Goal: Transaction & Acquisition: Purchase product/service

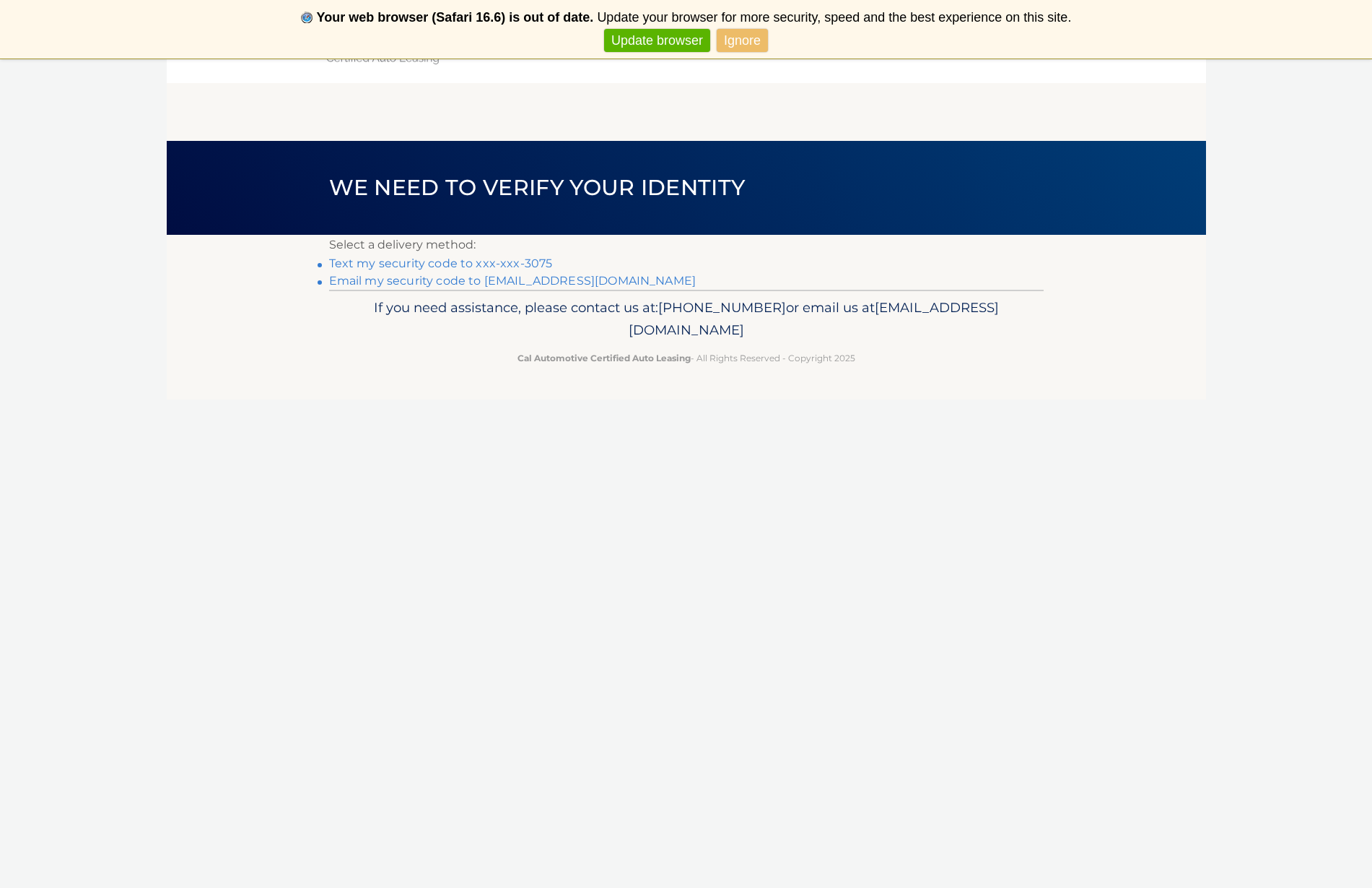
click at [500, 261] on link "Text my security code to xxx-xxx-3075" at bounding box center [441, 263] width 224 height 14
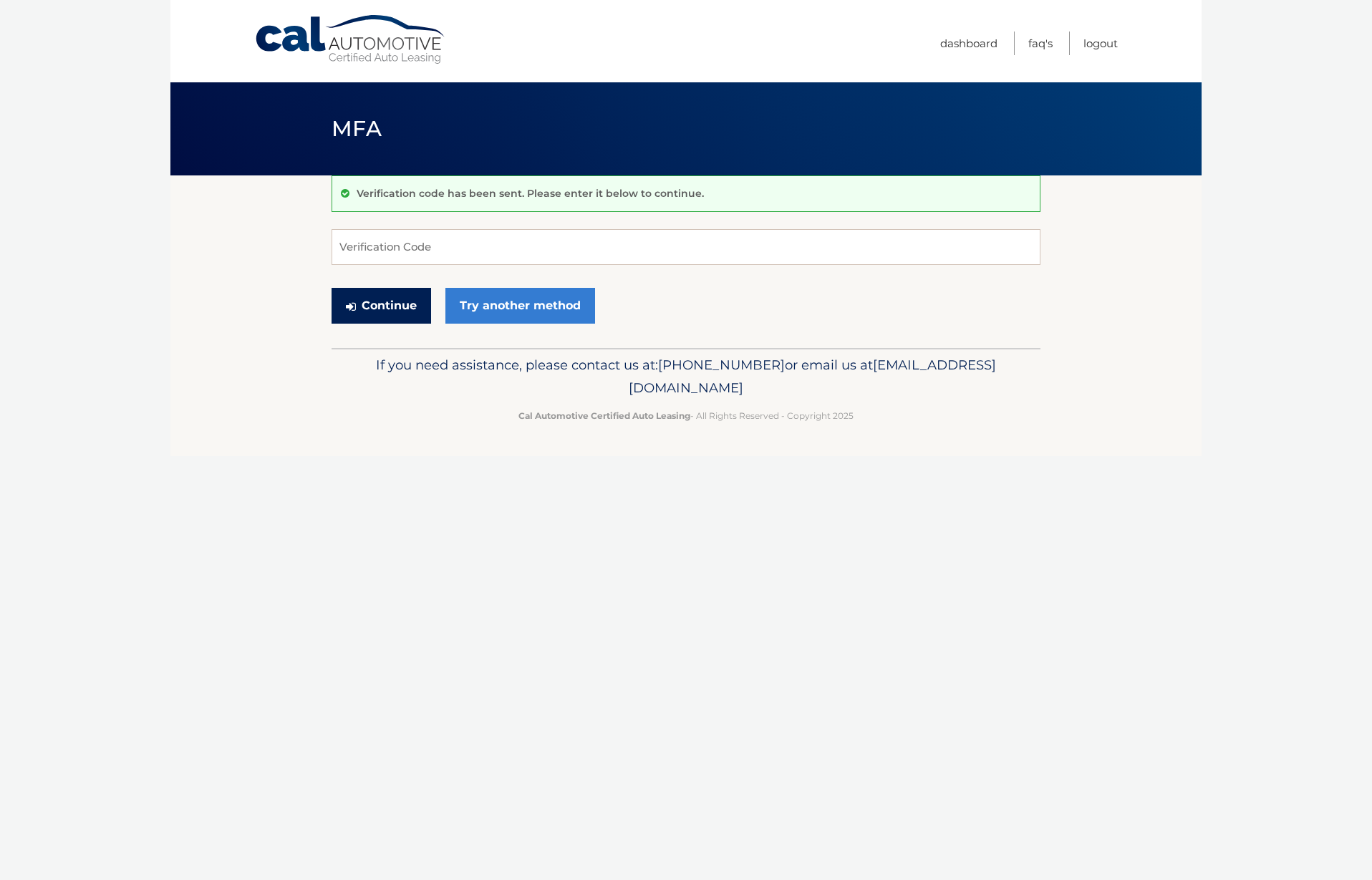
click at [396, 309] on button "Continue" at bounding box center [380, 305] width 99 height 36
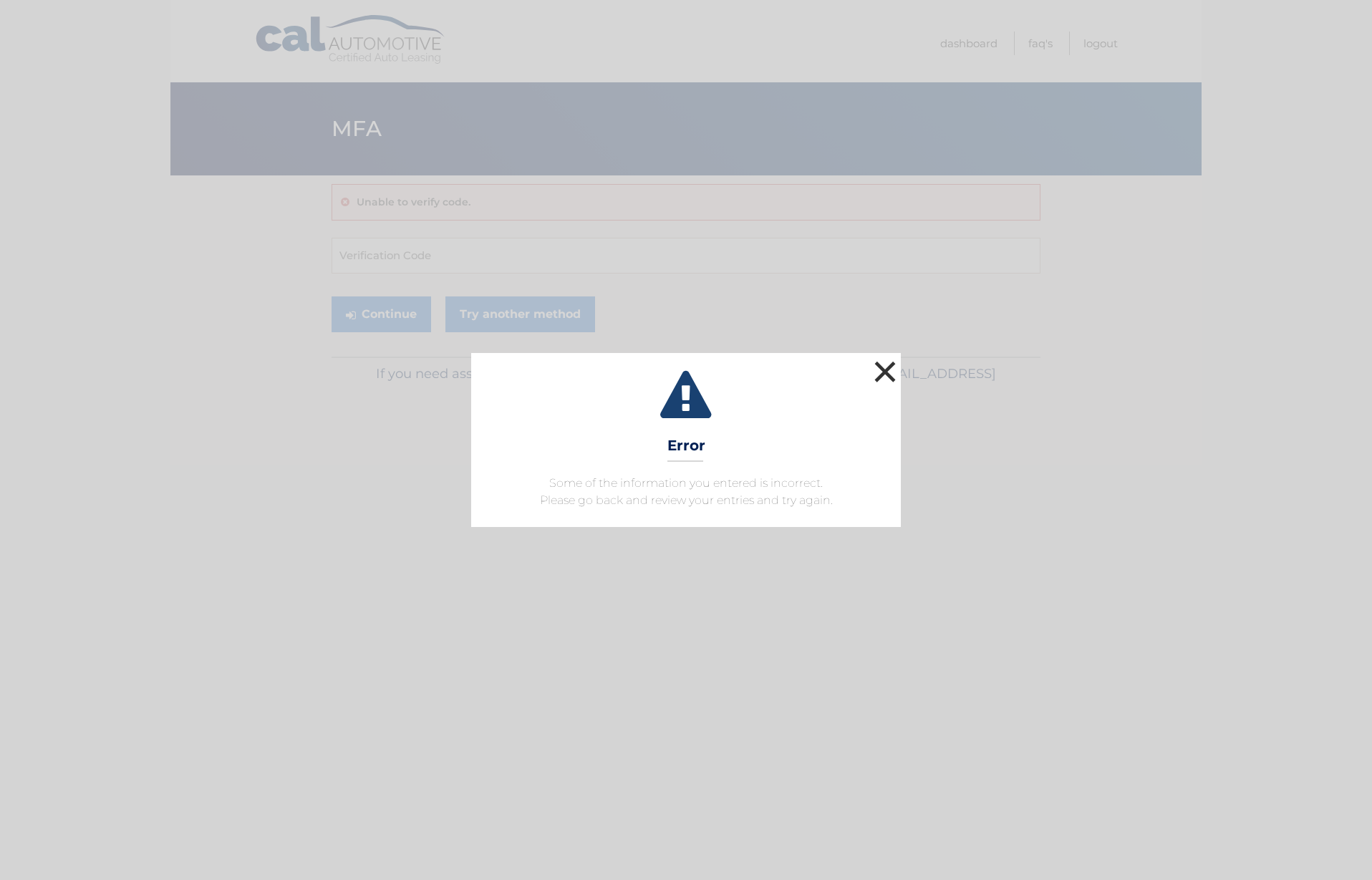
click at [889, 368] on button "×" at bounding box center [884, 371] width 28 height 28
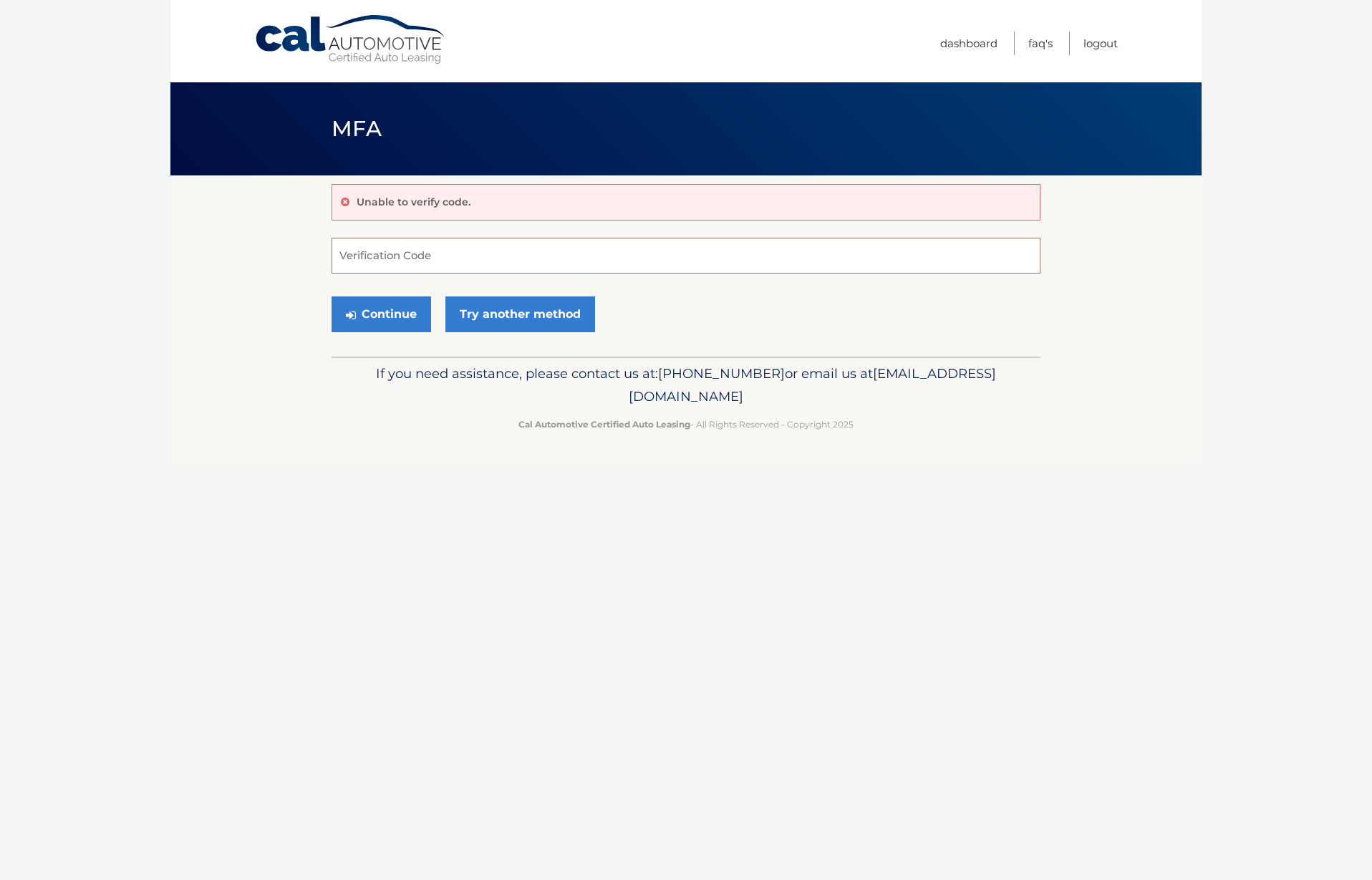
click at [362, 244] on input "Verification Code" at bounding box center [686, 255] width 709 height 36
type input "227480"
click at [399, 318] on button "Continue" at bounding box center [380, 314] width 99 height 36
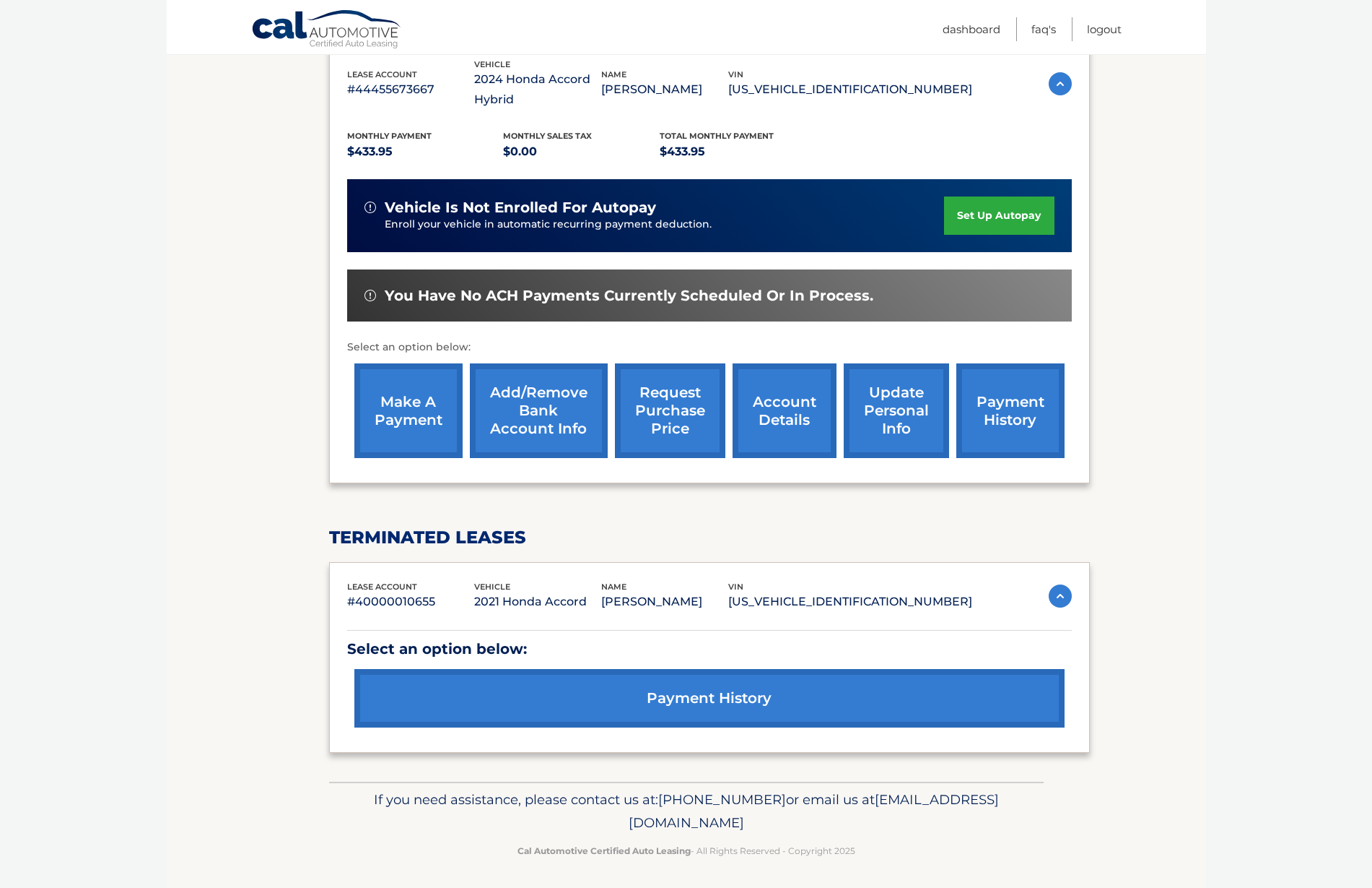
scroll to position [258, 0]
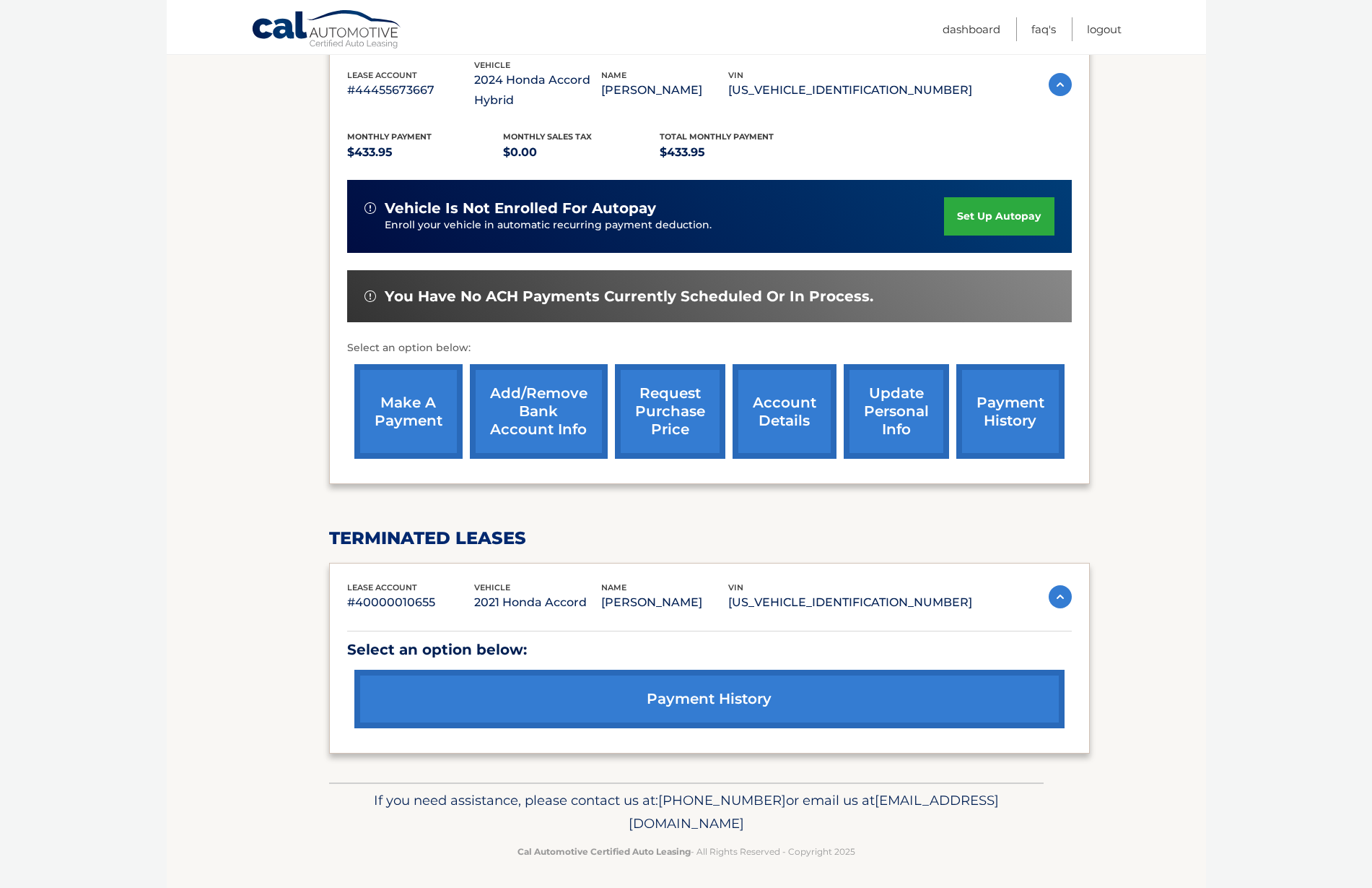
click at [419, 411] on link "make a payment" at bounding box center [408, 411] width 108 height 95
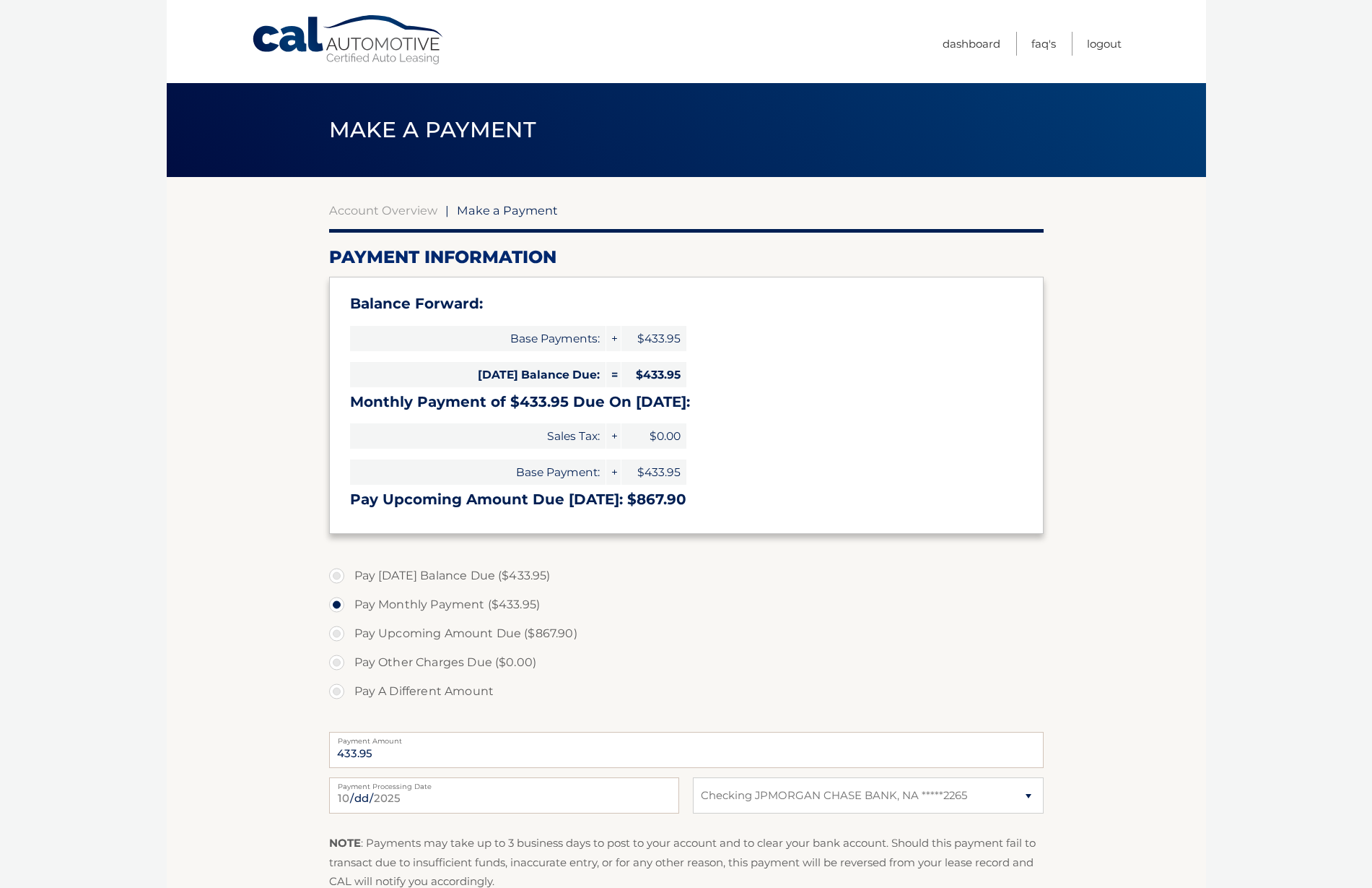
select select "Y2Y5YjZhNzEtNmQ4Ny00OTY3LWE2OTItNjc5OGY3MjczZjg5"
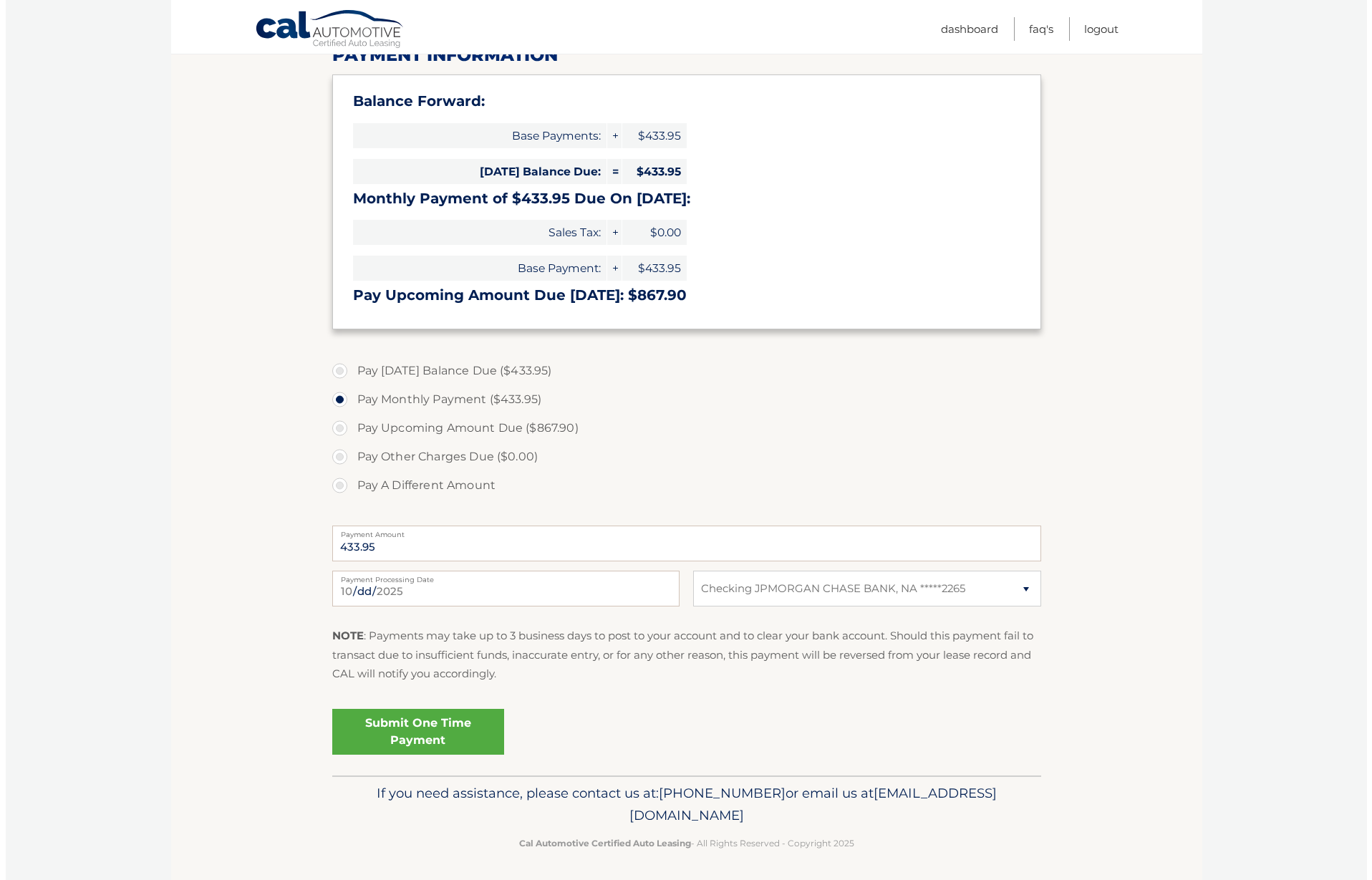
scroll to position [199, 0]
click at [428, 731] on link "Submit One Time Payment" at bounding box center [412, 732] width 172 height 46
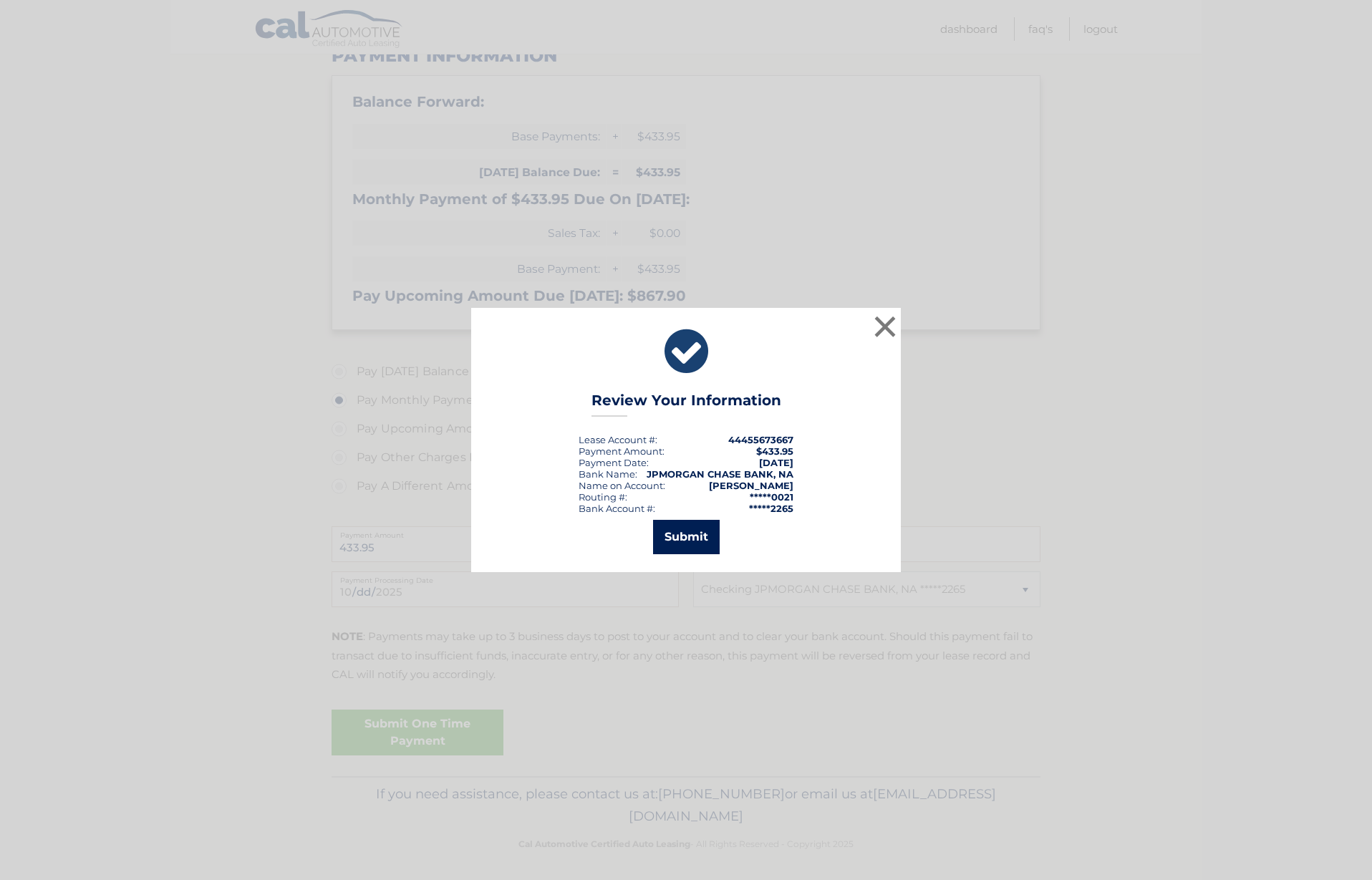
click at [694, 543] on button "Submit" at bounding box center [686, 537] width 66 height 35
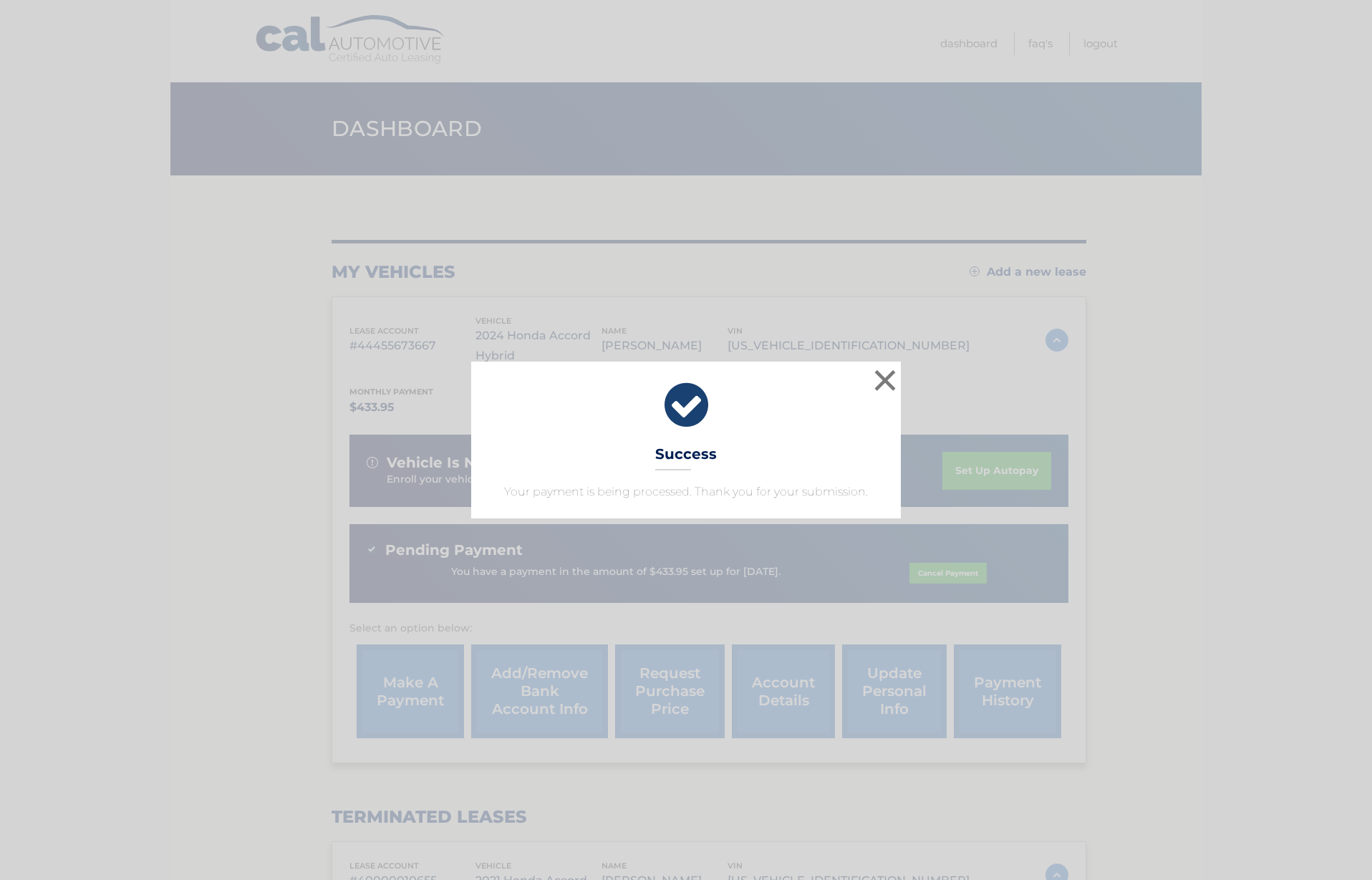
click at [879, 375] on button "×" at bounding box center [884, 379] width 28 height 28
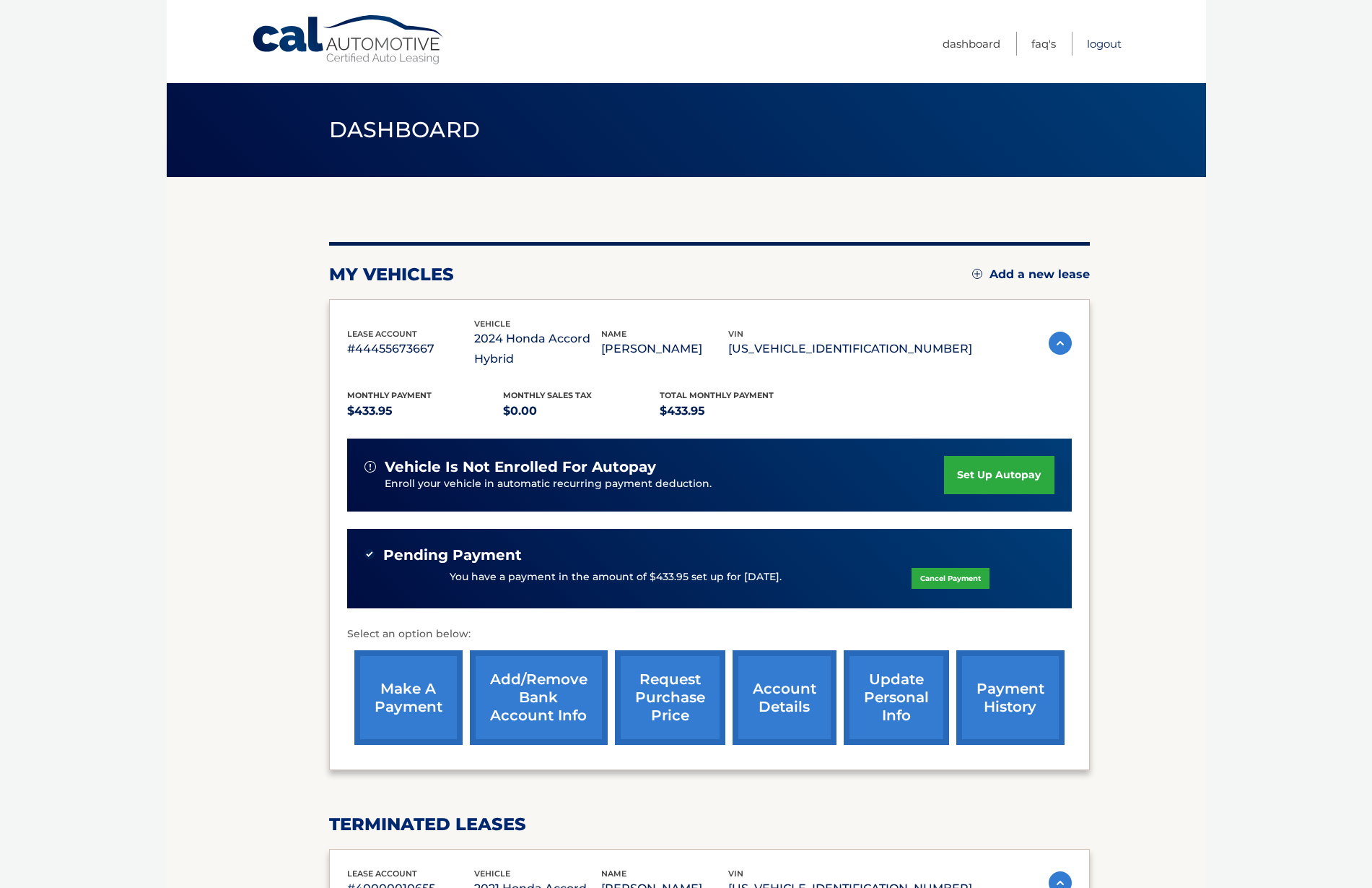
click at [1095, 43] on link "Logout" at bounding box center [1104, 43] width 35 height 24
